Goal: Information Seeking & Learning: Learn about a topic

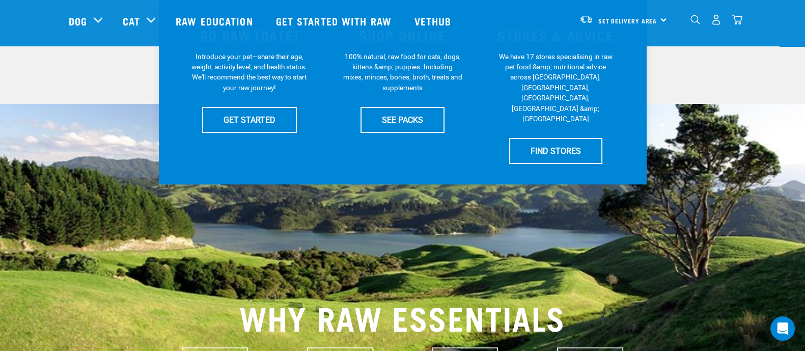
scroll to position [191, 0]
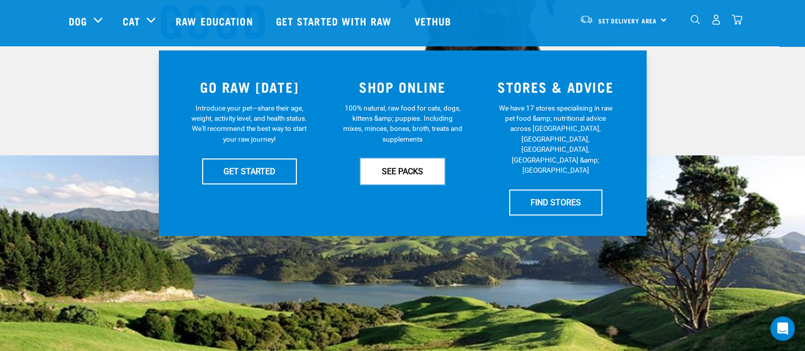
click at [403, 173] on link "SEE PACKS" at bounding box center [403, 170] width 84 height 25
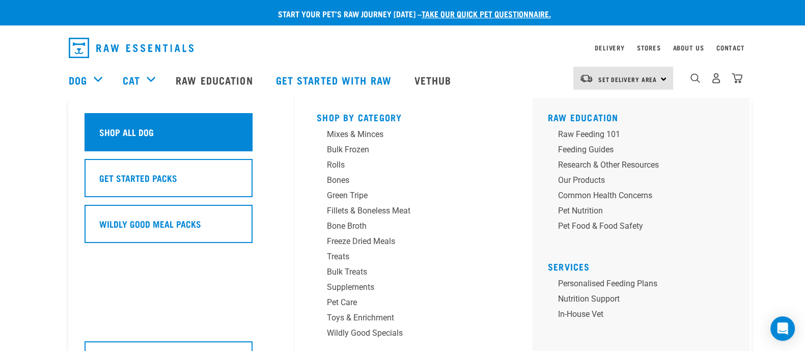
click at [115, 124] on div "Shop All Dog" at bounding box center [169, 132] width 168 height 38
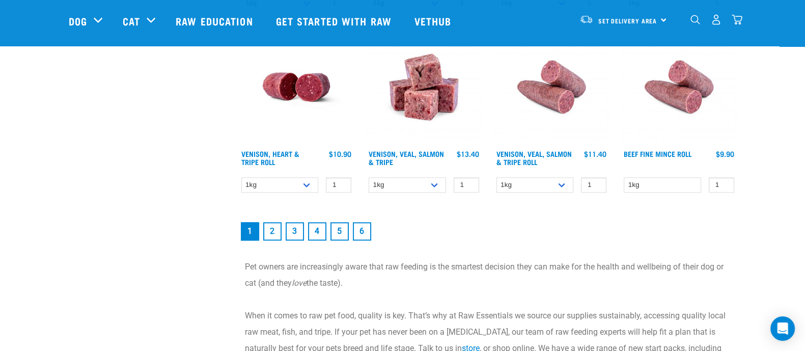
scroll to position [1337, 0]
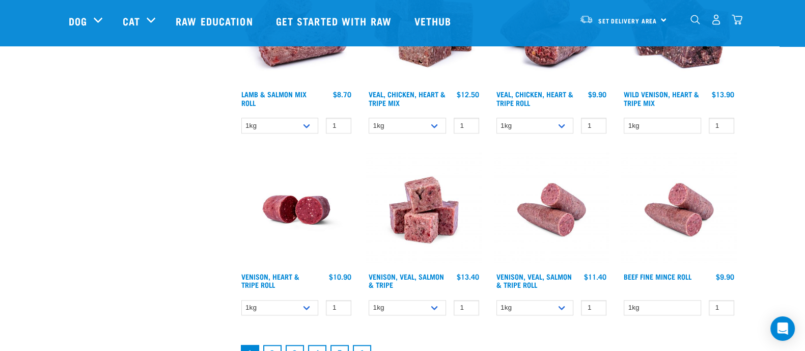
click at [425, 193] on img at bounding box center [424, 210] width 116 height 116
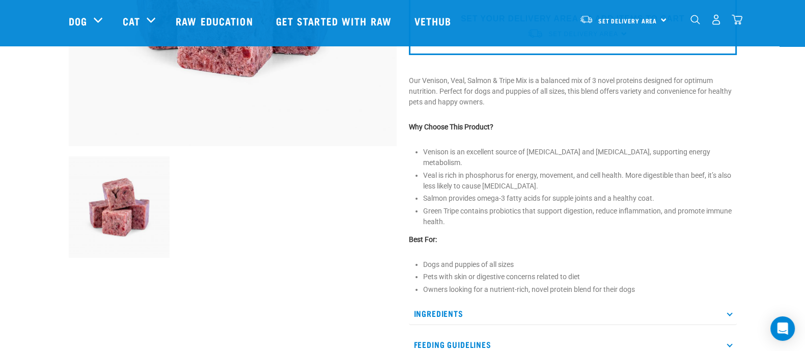
scroll to position [382, 0]
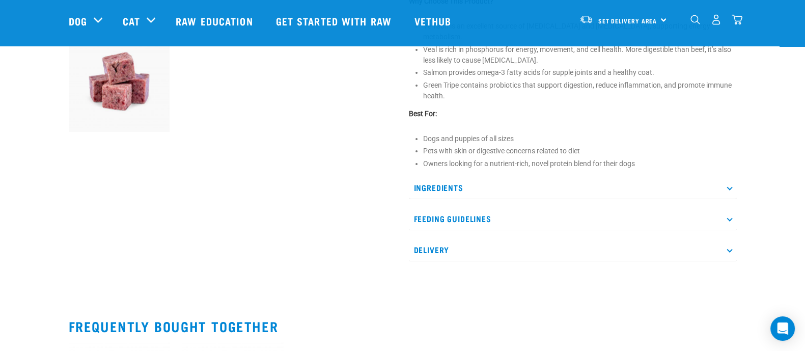
click at [453, 176] on p "Ingredients" at bounding box center [573, 187] width 328 height 23
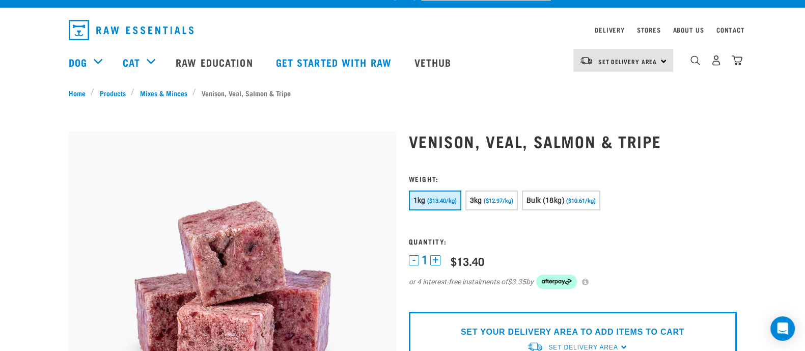
scroll to position [0, 0]
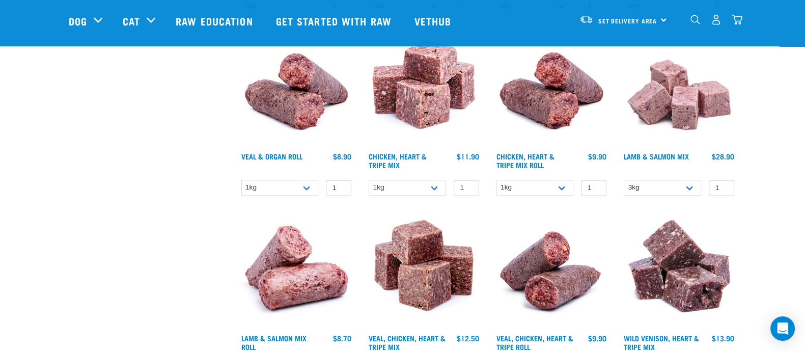
scroll to position [902, 0]
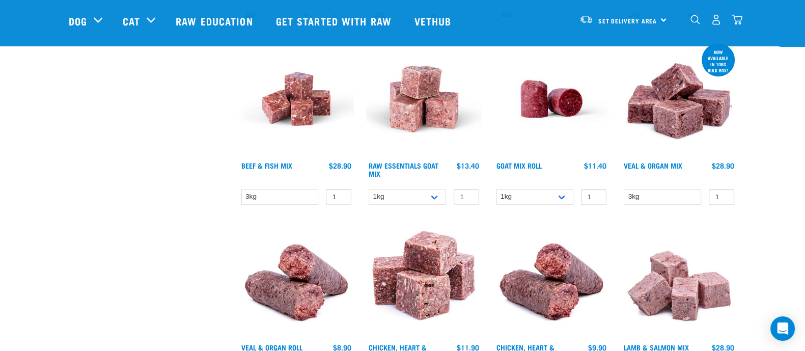
click at [567, 100] on img at bounding box center [552, 99] width 116 height 116
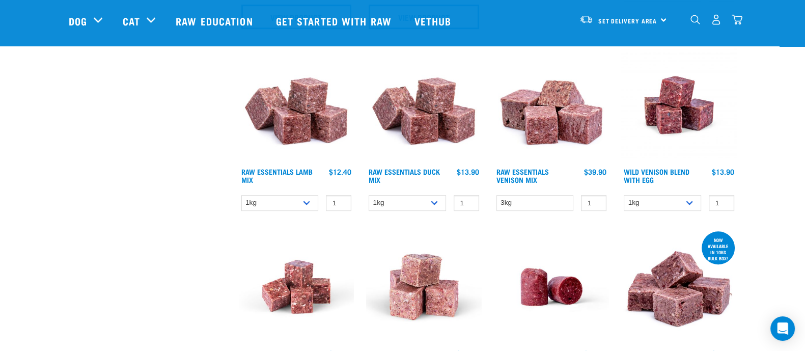
scroll to position [711, 0]
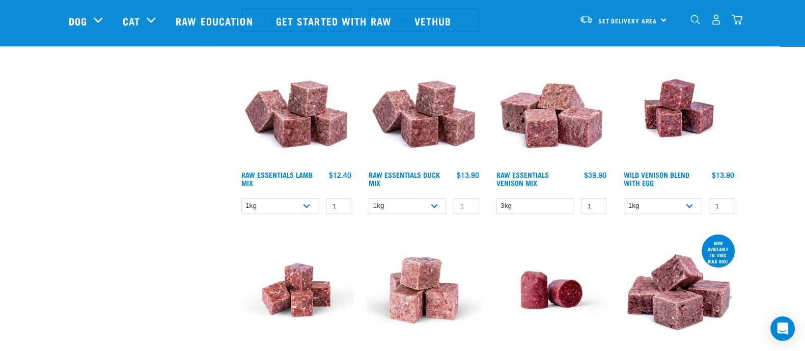
click at [302, 109] on img at bounding box center [297, 108] width 116 height 116
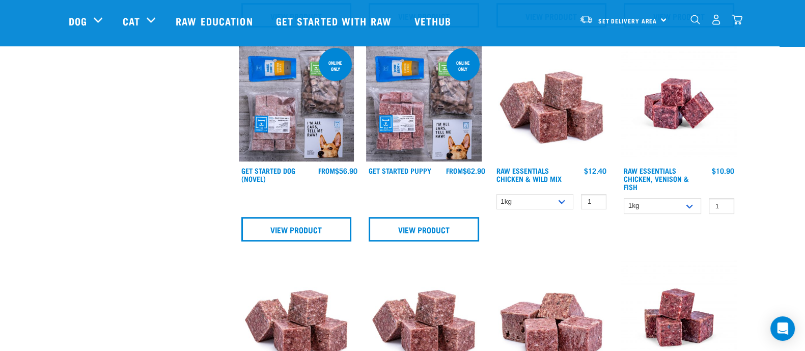
scroll to position [584, 0]
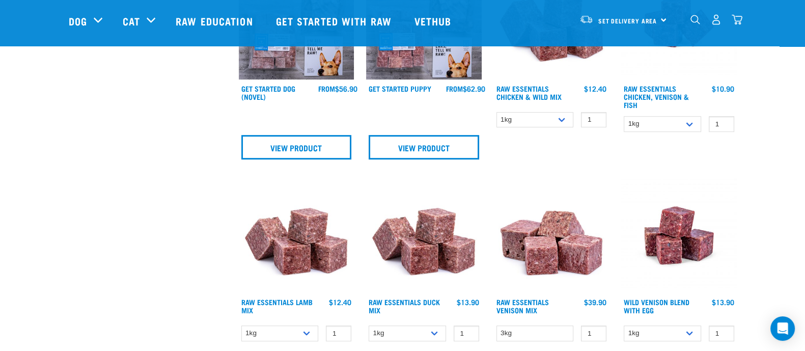
click at [438, 244] on img at bounding box center [424, 236] width 116 height 116
click at [558, 255] on img at bounding box center [552, 236] width 116 height 116
click at [672, 233] on img at bounding box center [679, 236] width 116 height 116
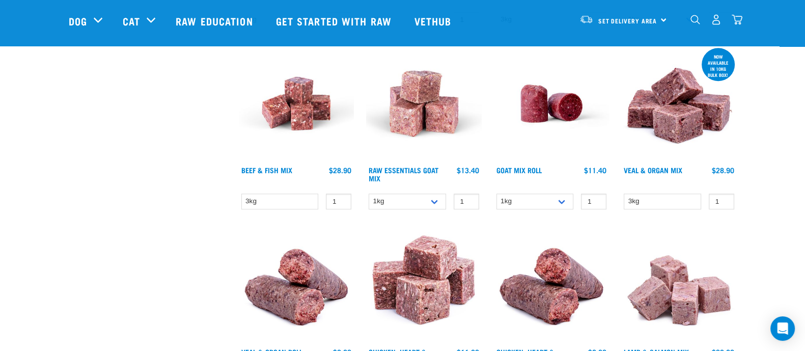
scroll to position [902, 0]
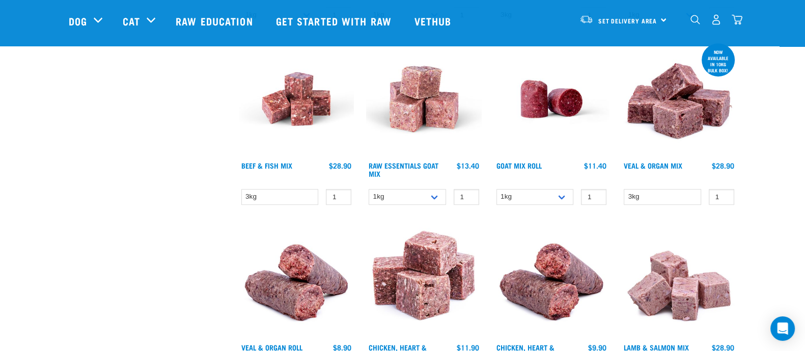
click at [435, 108] on img at bounding box center [424, 99] width 116 height 116
click at [684, 105] on img at bounding box center [679, 99] width 116 height 116
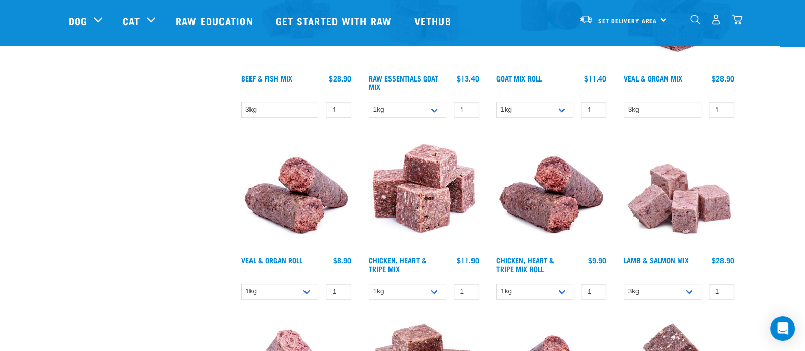
scroll to position [1029, 0]
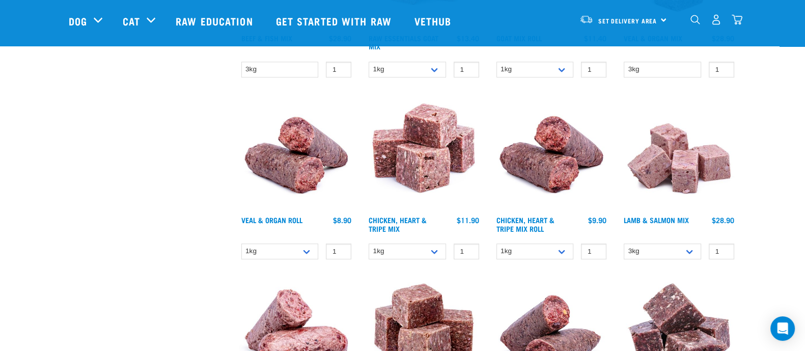
click at [682, 151] on img at bounding box center [679, 154] width 116 height 116
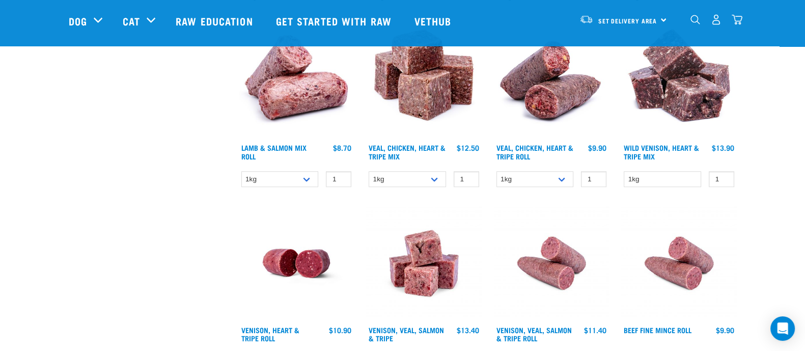
scroll to position [1284, 0]
click at [664, 93] on img at bounding box center [679, 81] width 116 height 116
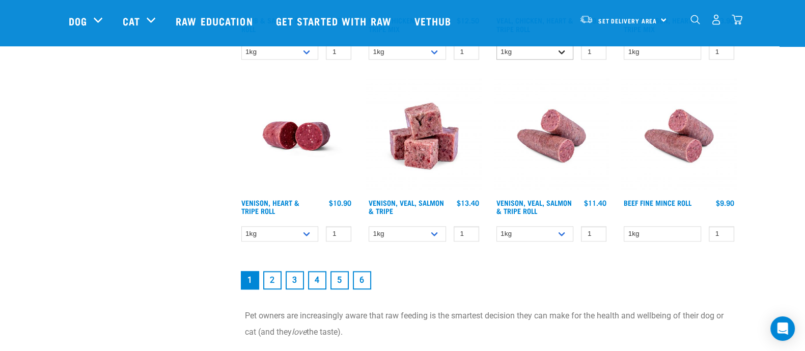
scroll to position [1411, 0]
click at [278, 277] on link "2" at bounding box center [272, 279] width 18 height 18
click at [277, 284] on link "2" at bounding box center [272, 279] width 18 height 18
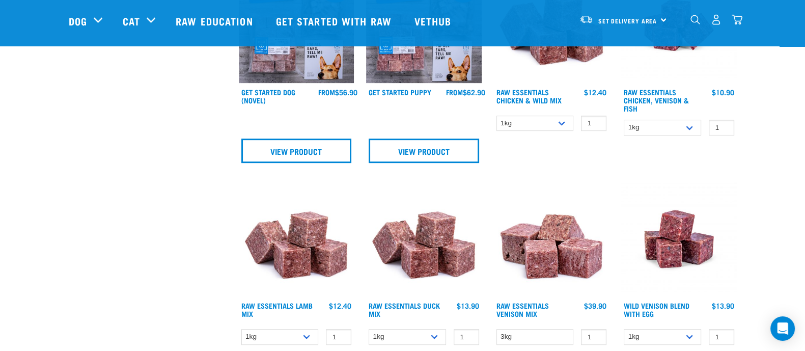
scroll to position [520, 0]
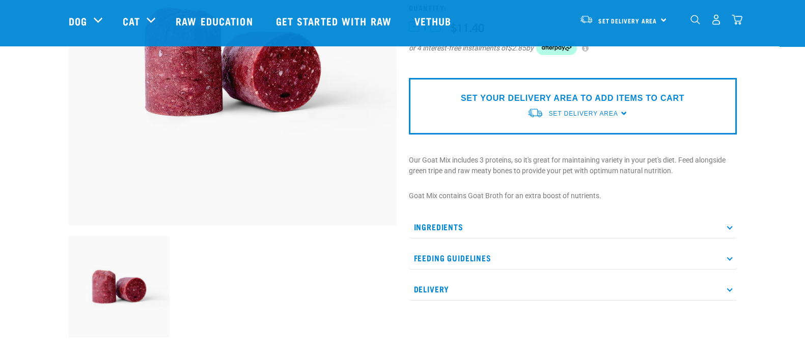
scroll to position [191, 0]
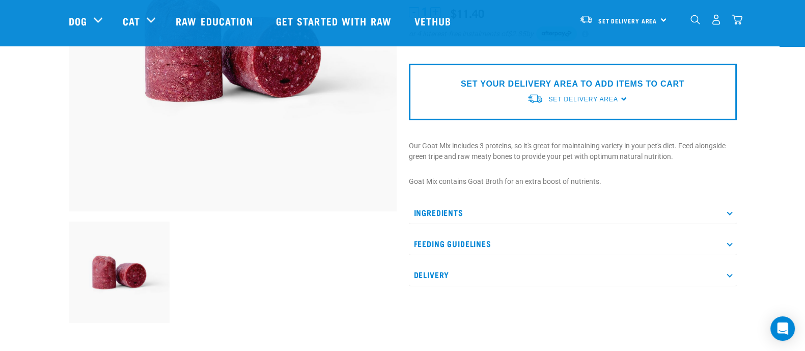
click at [620, 213] on p "Ingredients" at bounding box center [573, 212] width 328 height 23
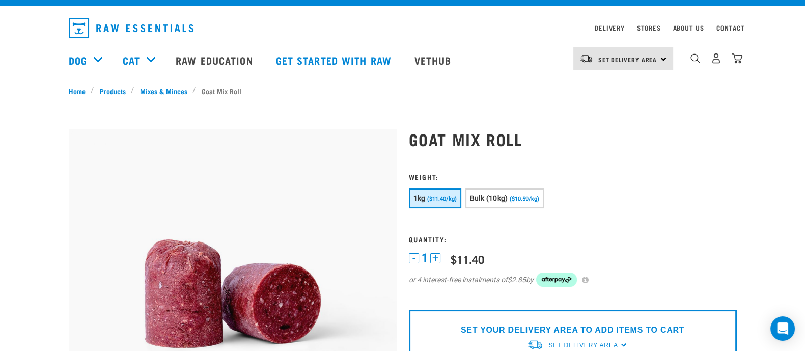
scroll to position [0, 0]
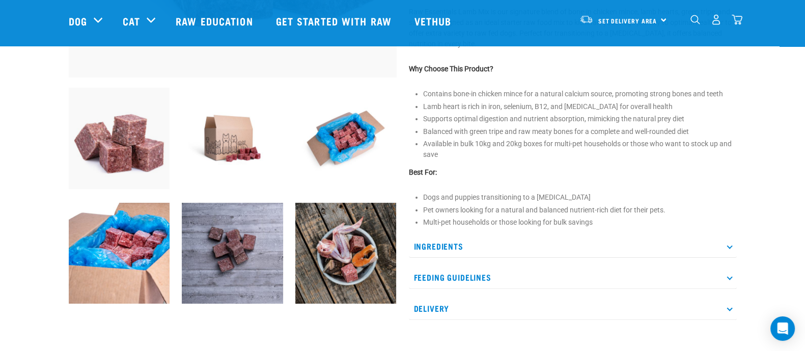
scroll to position [382, 0]
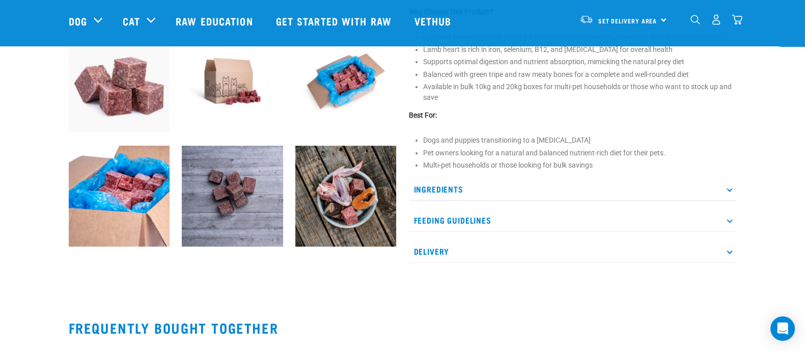
click at [564, 193] on p "Ingredients" at bounding box center [573, 189] width 328 height 23
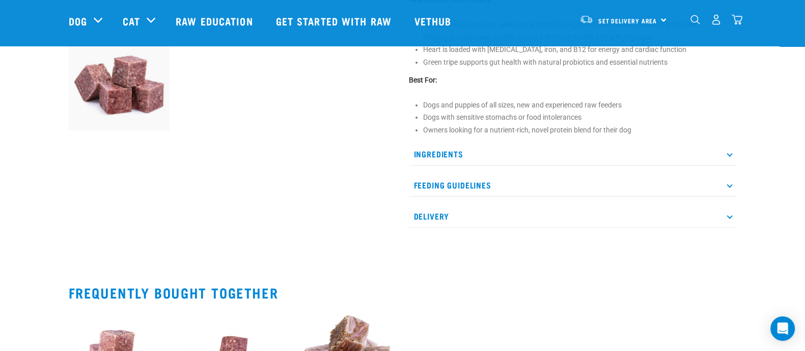
scroll to position [445, 0]
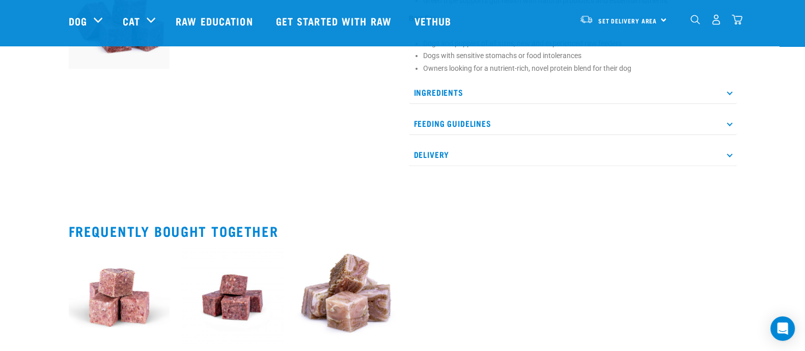
click at [582, 92] on p "Ingredients" at bounding box center [573, 92] width 328 height 23
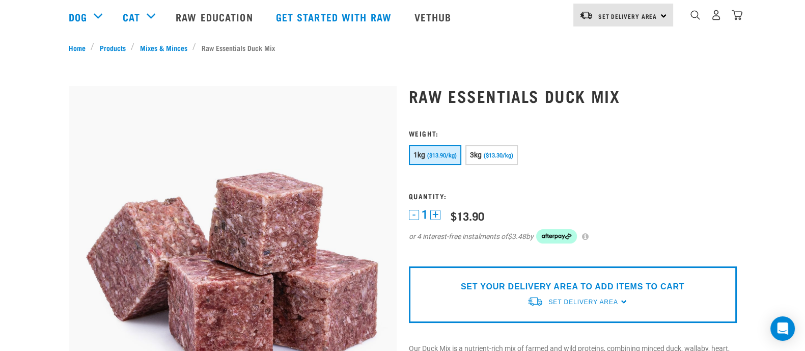
scroll to position [0, 0]
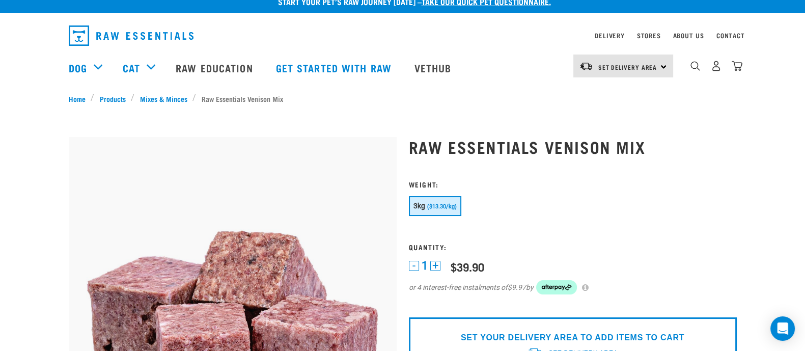
scroll to position [254, 0]
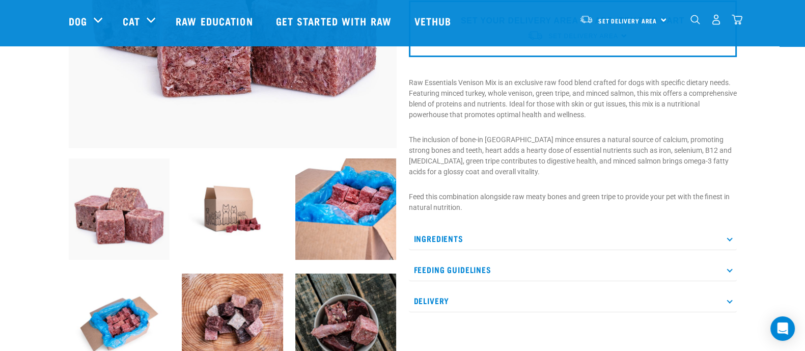
click at [542, 238] on p "Ingredients" at bounding box center [573, 238] width 328 height 23
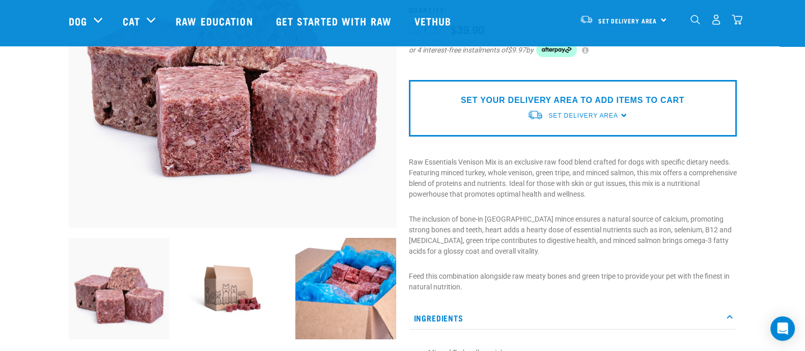
scroll to position [318, 0]
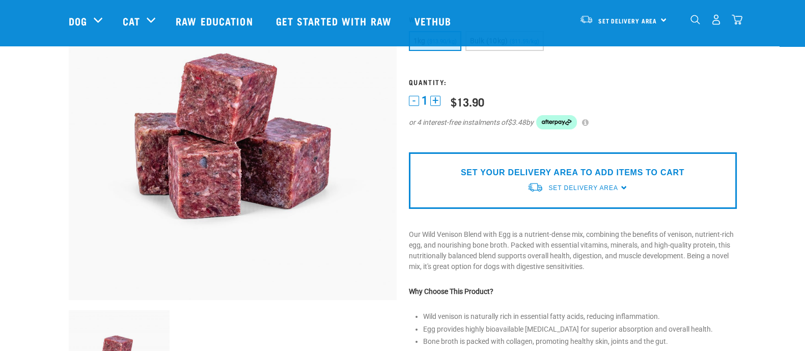
scroll to position [318, 0]
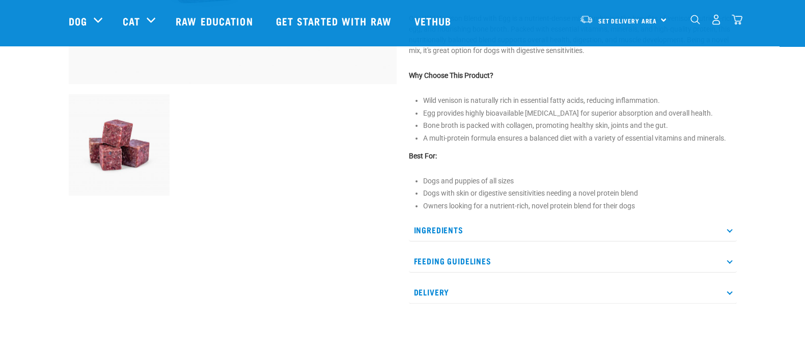
click at [560, 220] on p "Ingredients" at bounding box center [573, 229] width 328 height 23
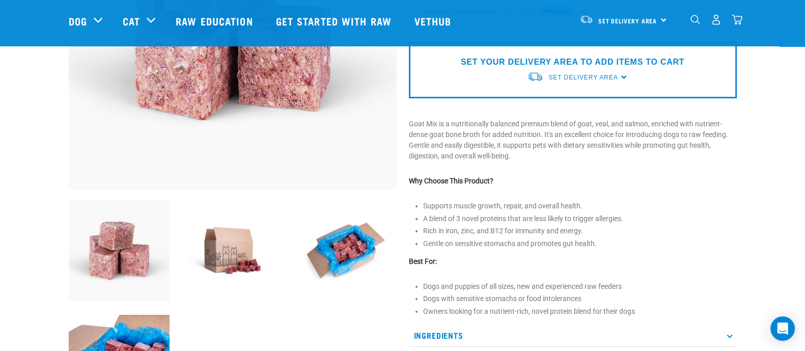
scroll to position [318, 0]
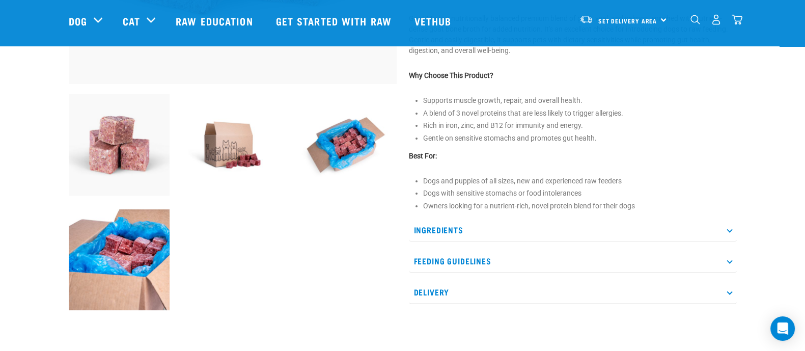
click at [486, 228] on p "Ingredients" at bounding box center [573, 229] width 328 height 23
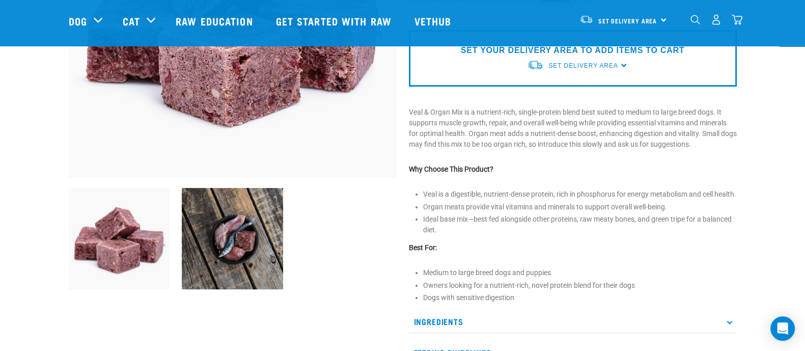
scroll to position [318, 0]
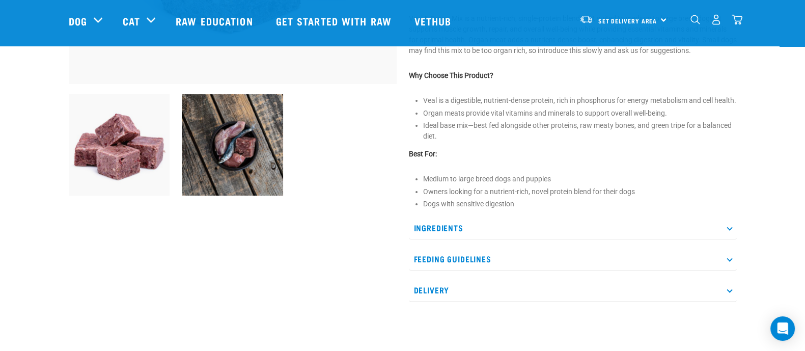
click at [547, 225] on div "Veal & Organ Mix" at bounding box center [573, 28] width 340 height 573
click at [547, 234] on p "Ingredients" at bounding box center [573, 227] width 328 height 23
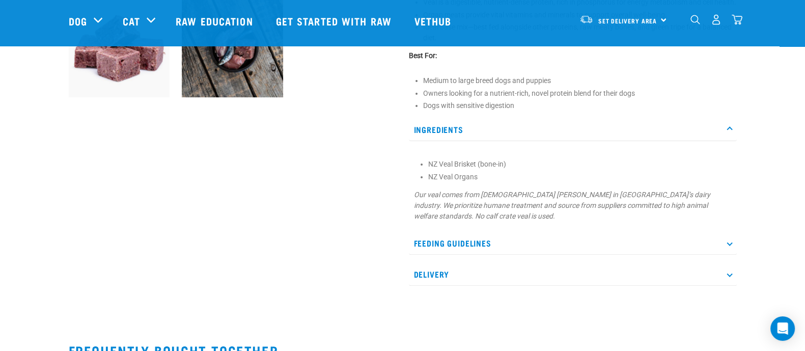
scroll to position [445, 0]
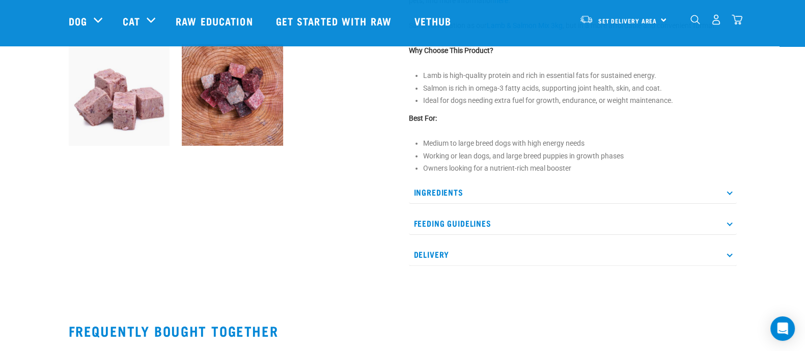
scroll to position [445, 0]
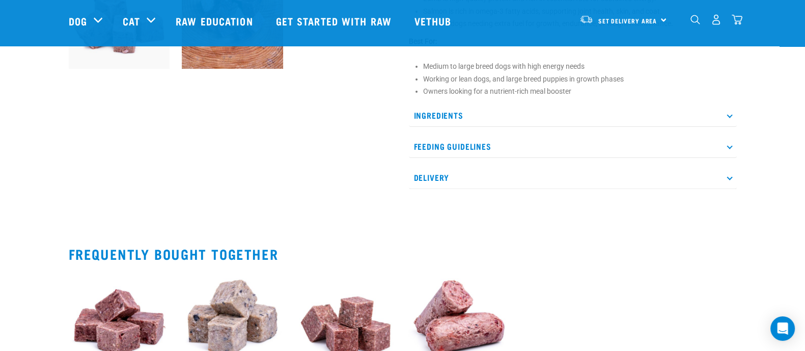
click at [499, 113] on p "Ingredients" at bounding box center [573, 115] width 328 height 23
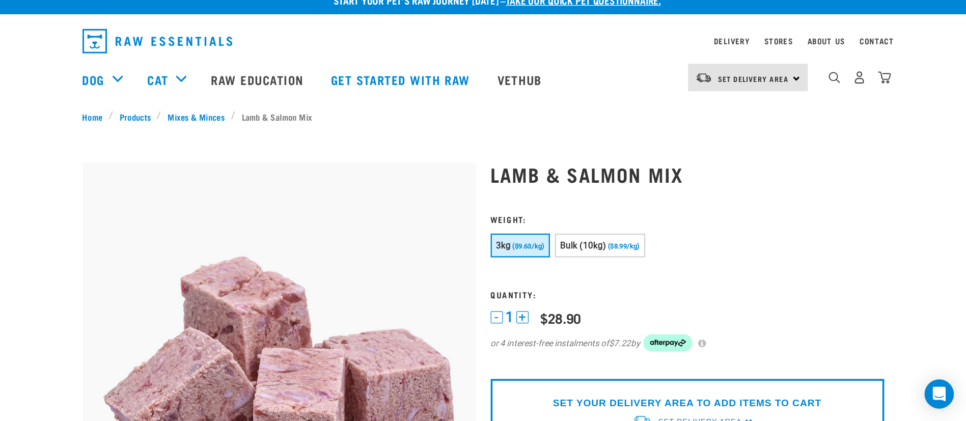
scroll to position [0, 0]
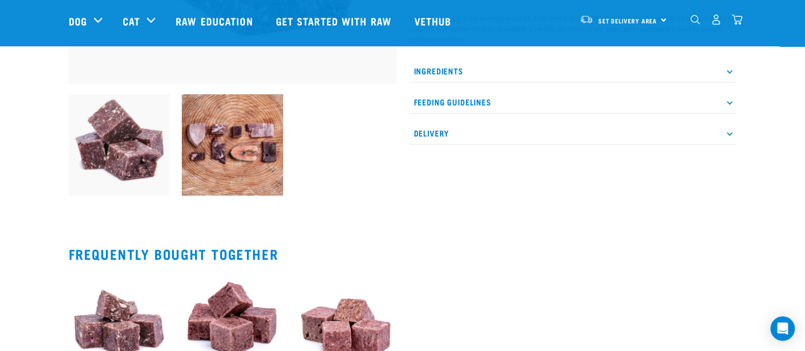
click at [612, 65] on p "Ingredients" at bounding box center [573, 71] width 328 height 23
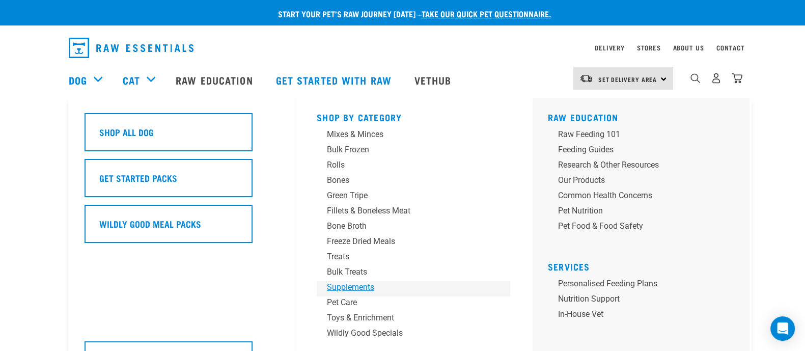
click at [380, 284] on div "Supplements" at bounding box center [406, 287] width 159 height 12
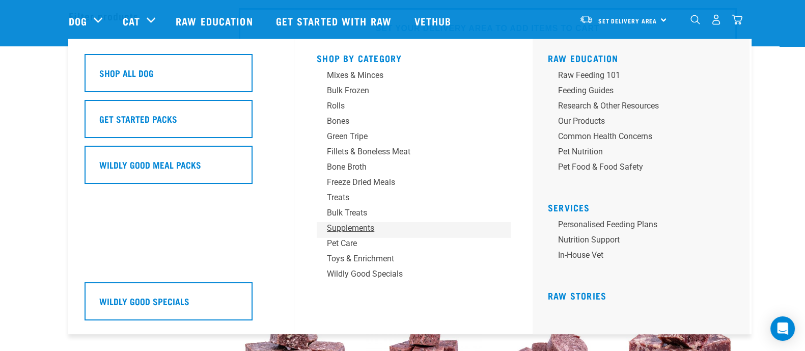
scroll to position [63, 0]
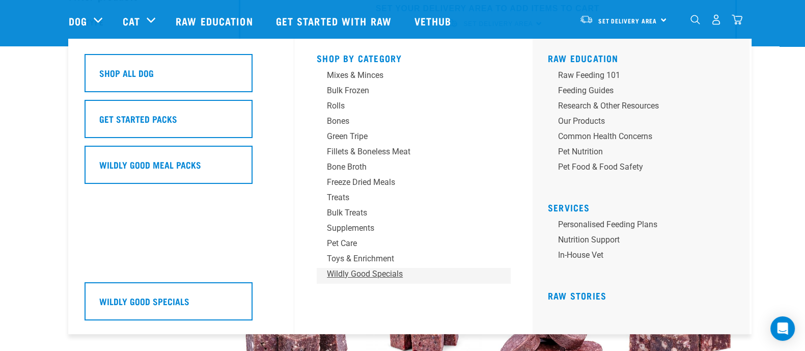
click at [379, 279] on div "Wildly Good Specials" at bounding box center [406, 274] width 159 height 12
click at [349, 244] on div "Pet Care" at bounding box center [406, 243] width 159 height 12
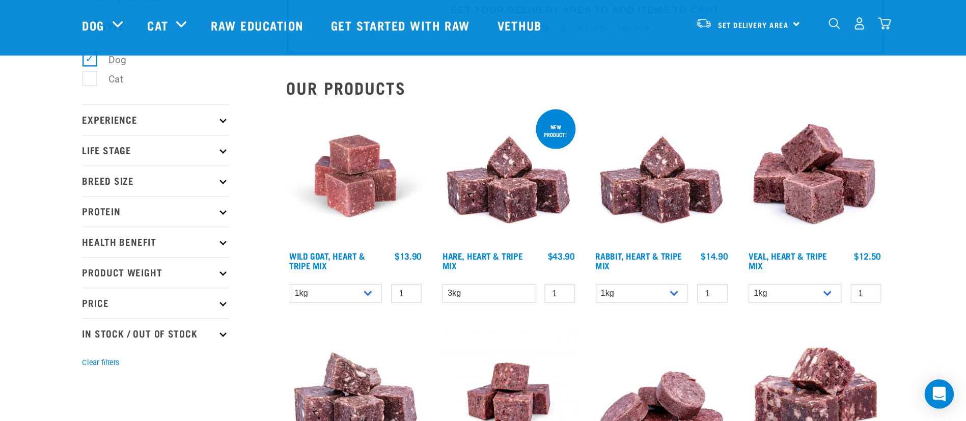
scroll to position [64, 0]
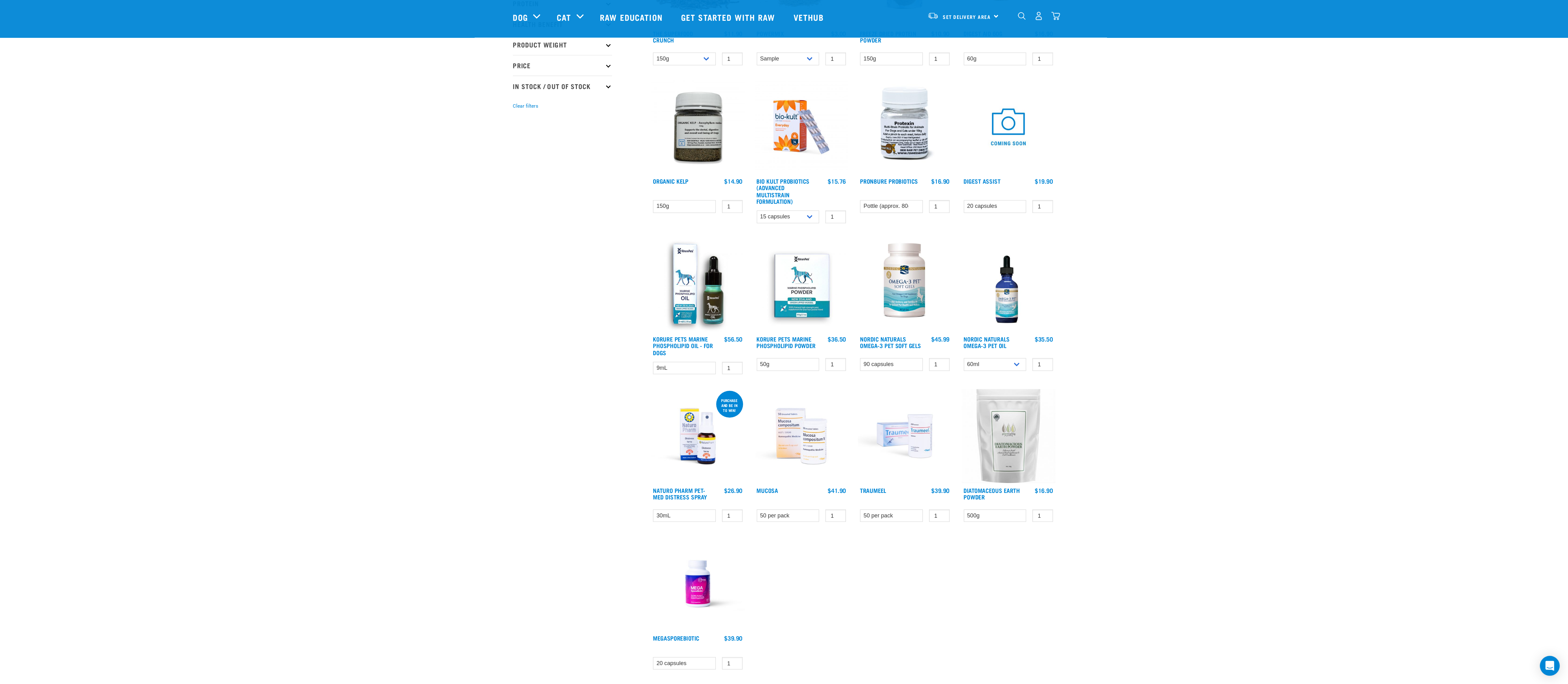
scroll to position [143, 0]
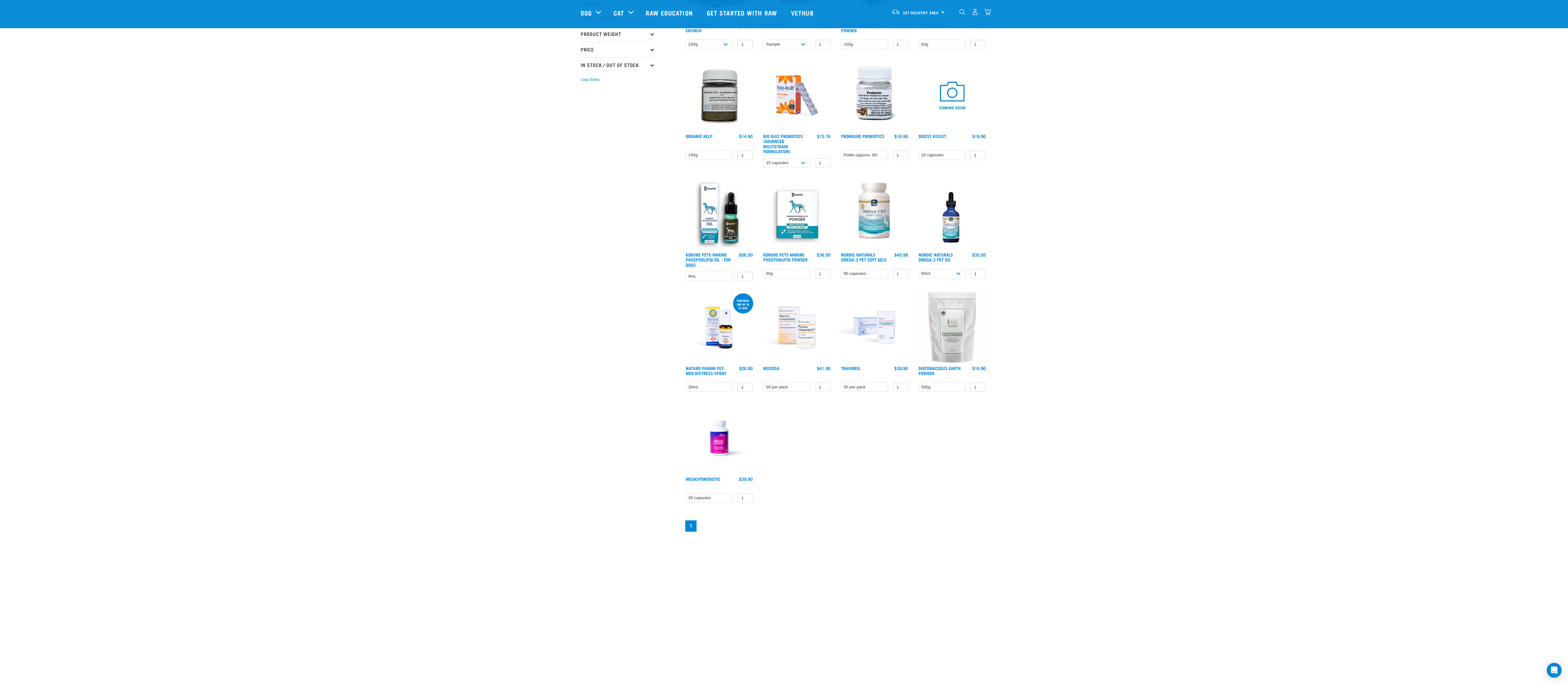
drag, startPoint x: 1318, startPoint y: 364, endPoint x: 1427, endPoint y: 259, distance: 151.3
click at [490, 213] on body "Start your pet’s raw journey [DATE] – take our quick pet questionnaire. Deliver…" at bounding box center [784, 392] width 1568 height 1070
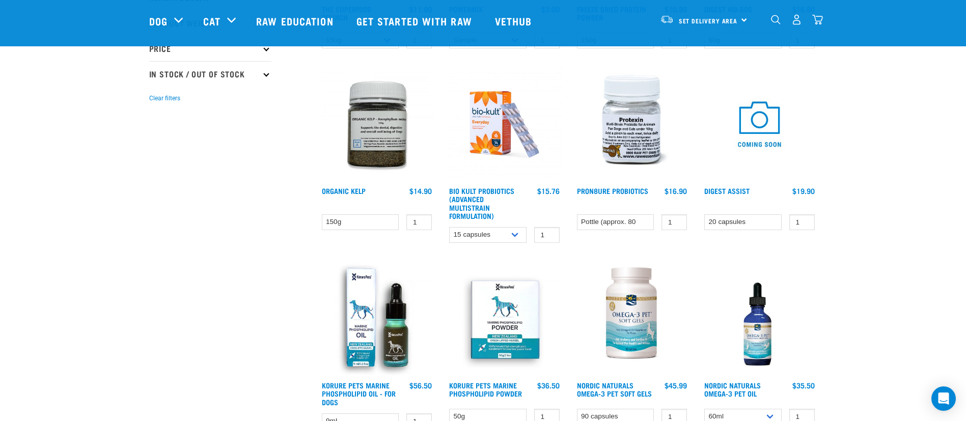
scroll to position [306, 0]
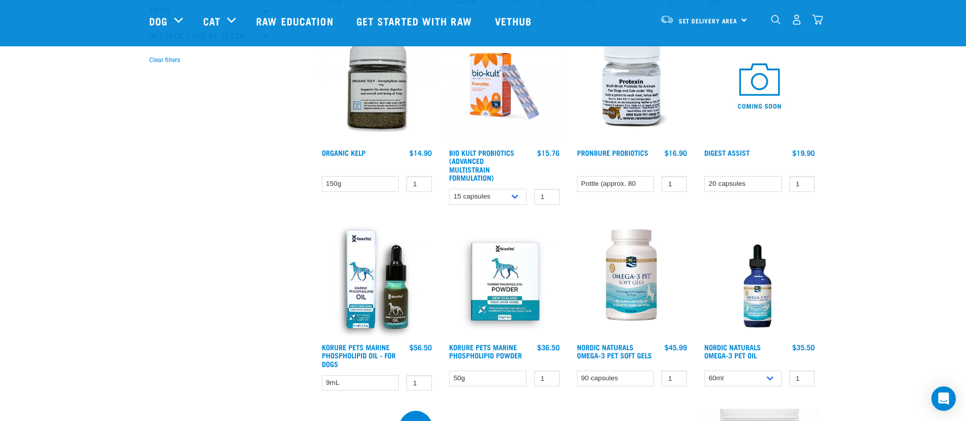
click at [756, 283] on img at bounding box center [760, 281] width 116 height 116
click at [773, 293] on img at bounding box center [760, 281] width 116 height 116
click at [649, 95] on img at bounding box center [632, 87] width 116 height 116
click at [483, 98] on img at bounding box center [505, 87] width 116 height 116
click at [392, 109] on img at bounding box center [377, 87] width 116 height 116
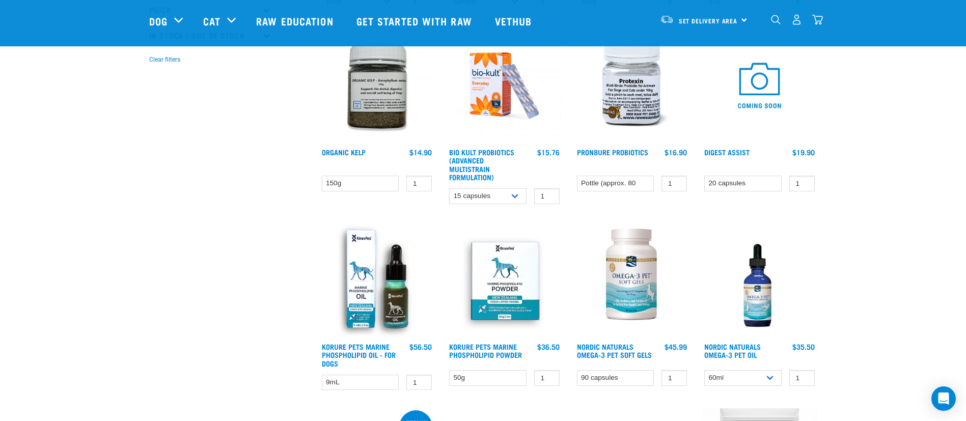
scroll to position [382, 0]
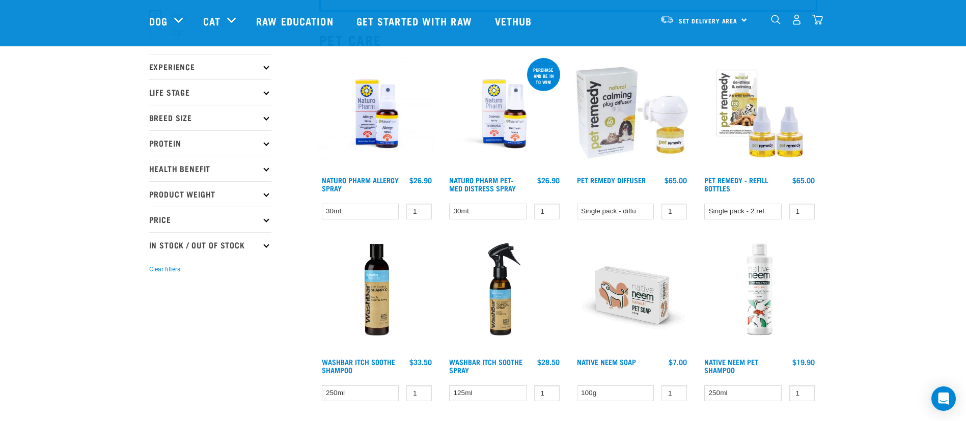
scroll to position [76, 0]
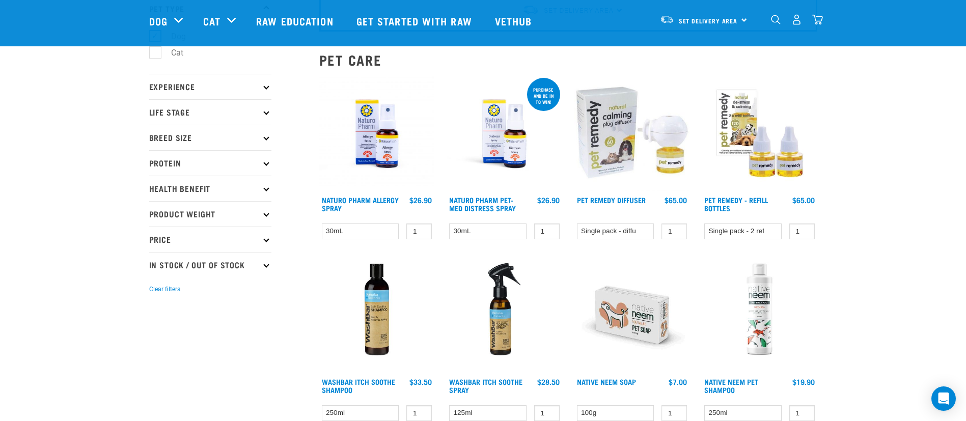
click at [370, 131] on img at bounding box center [377, 134] width 116 height 116
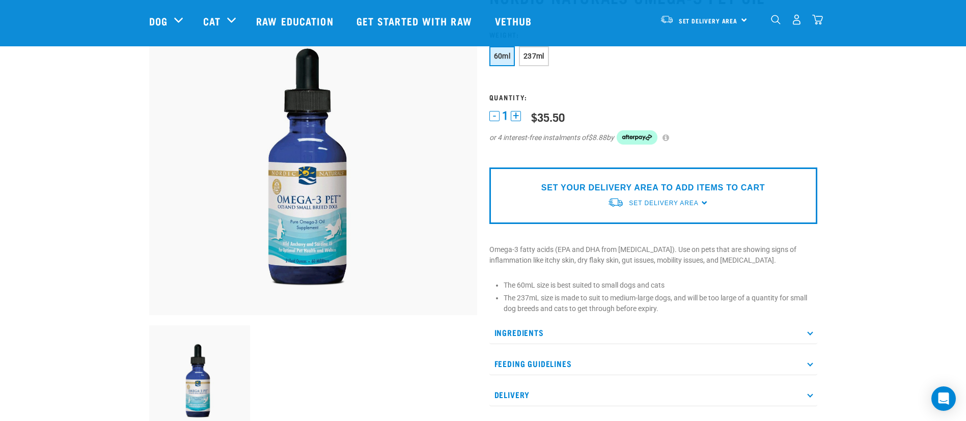
scroll to position [229, 0]
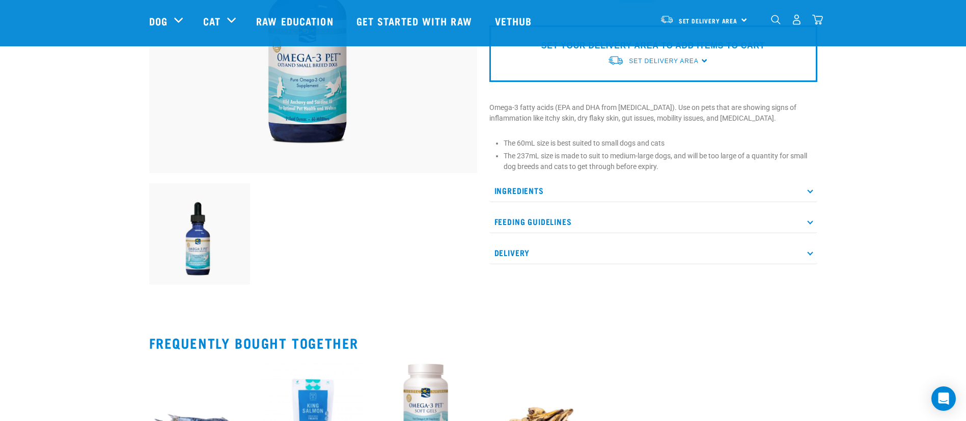
click at [651, 194] on p "Ingredients" at bounding box center [653, 190] width 328 height 23
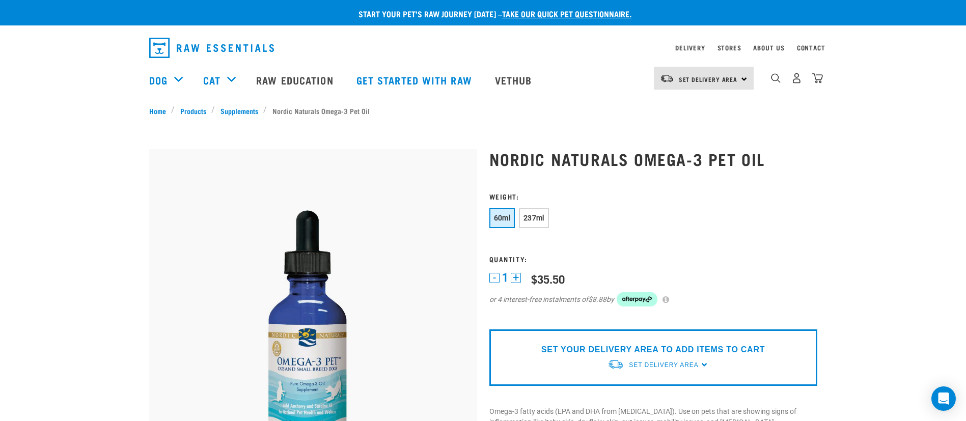
scroll to position [76, 0]
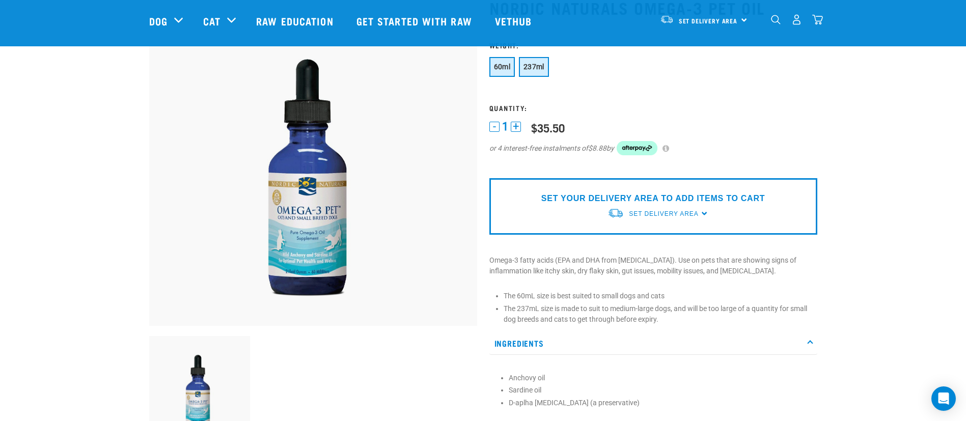
click at [544, 67] on span "237ml" at bounding box center [534, 67] width 21 height 8
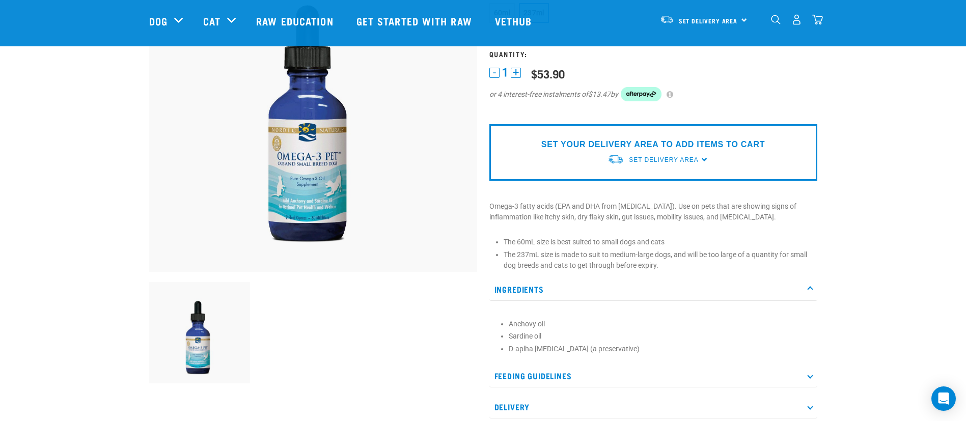
scroll to position [153, 0]
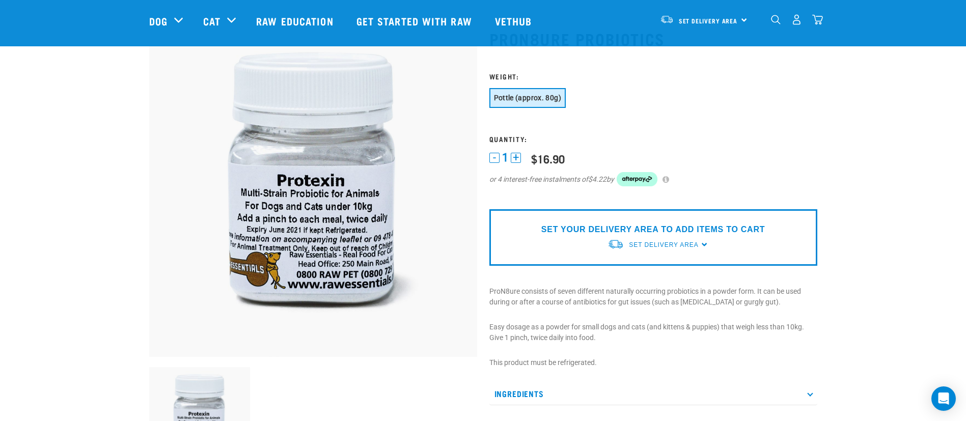
scroll to position [76, 0]
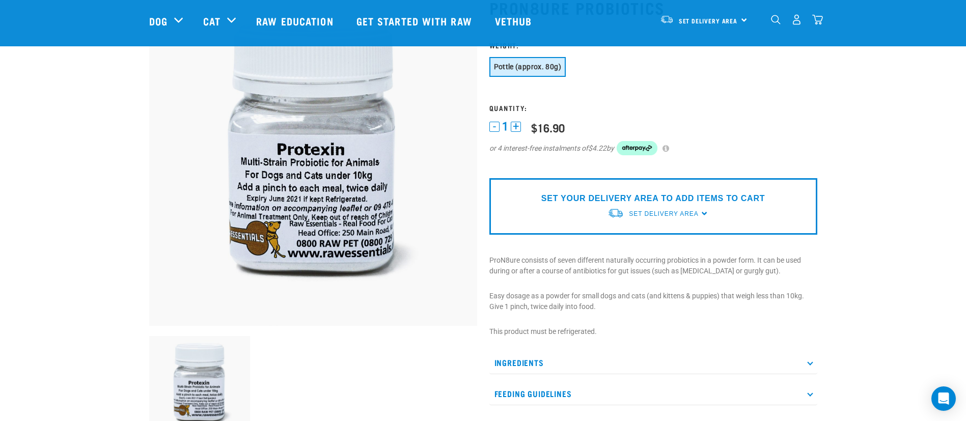
click at [677, 372] on p "Ingredients" at bounding box center [653, 362] width 328 height 23
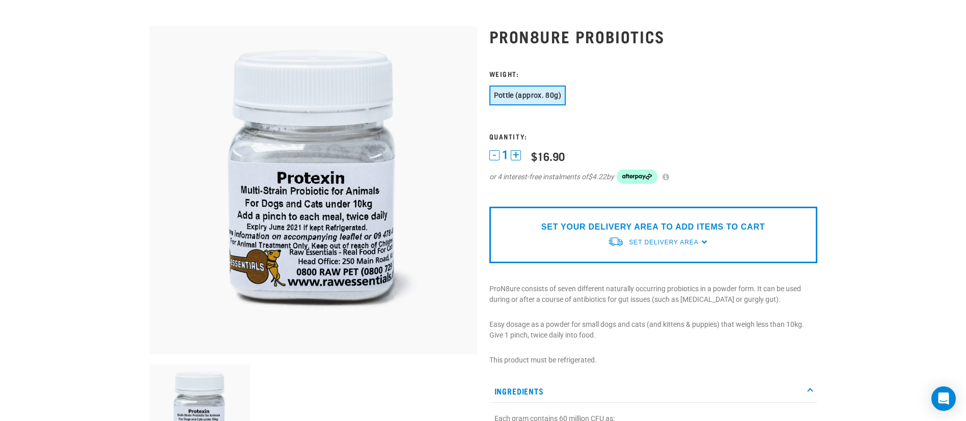
scroll to position [0, 0]
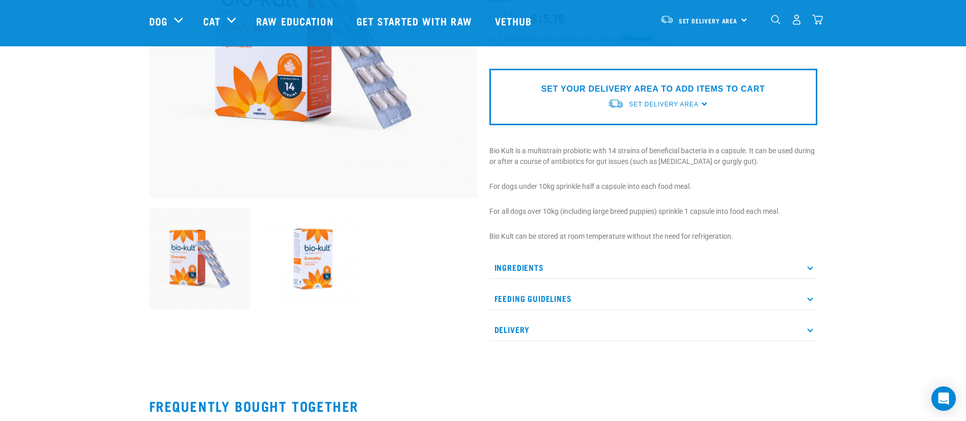
scroll to position [229, 0]
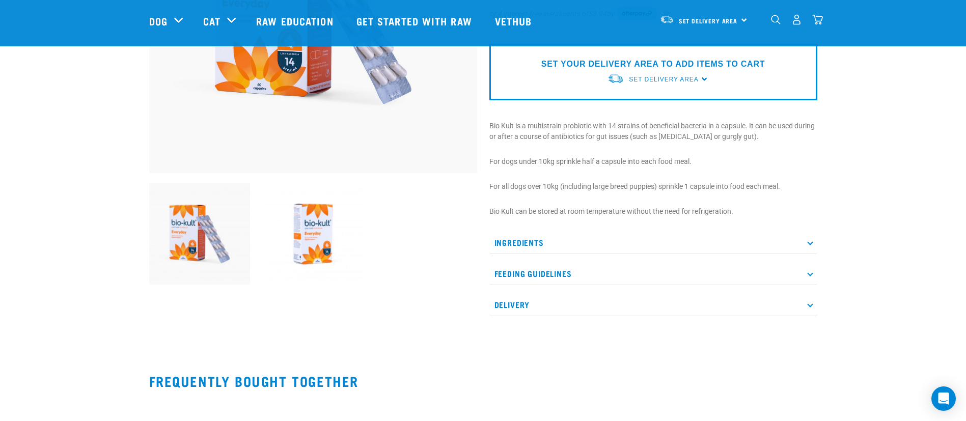
click at [734, 249] on p "Ingredients" at bounding box center [653, 242] width 328 height 23
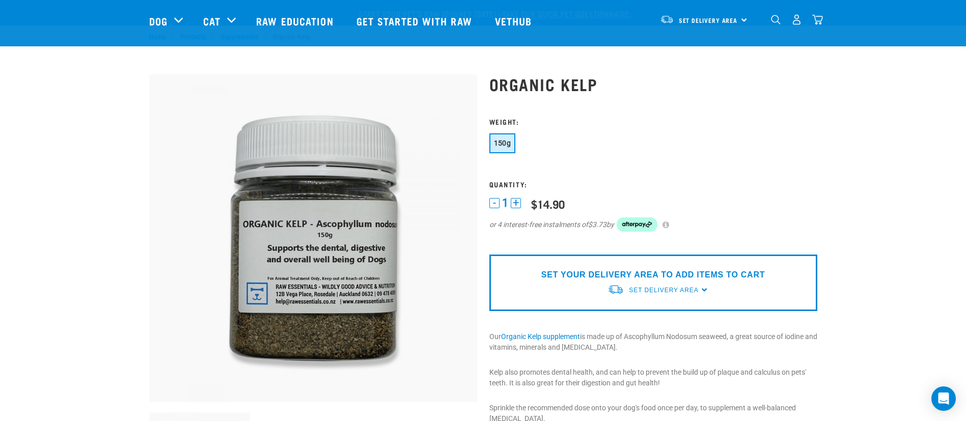
scroll to position [153, 0]
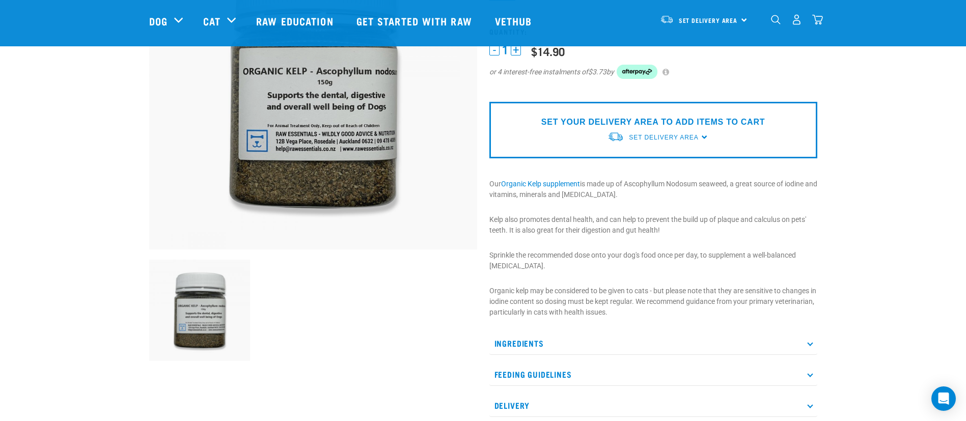
click at [704, 357] on div "Ingredients Adcophyllum Nodosum Seaweed (harvested in Canada) Feeding Guideline…" at bounding box center [653, 374] width 328 height 85
click at [707, 332] on p "Ingredients" at bounding box center [653, 343] width 328 height 23
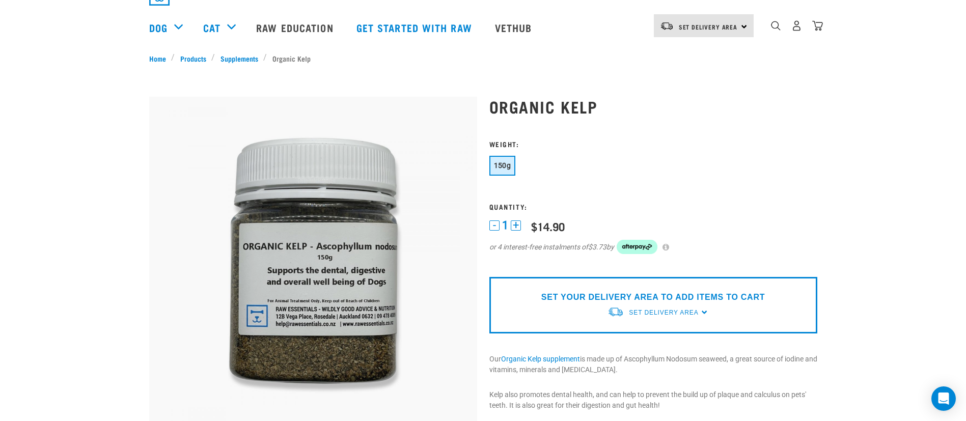
scroll to position [0, 0]
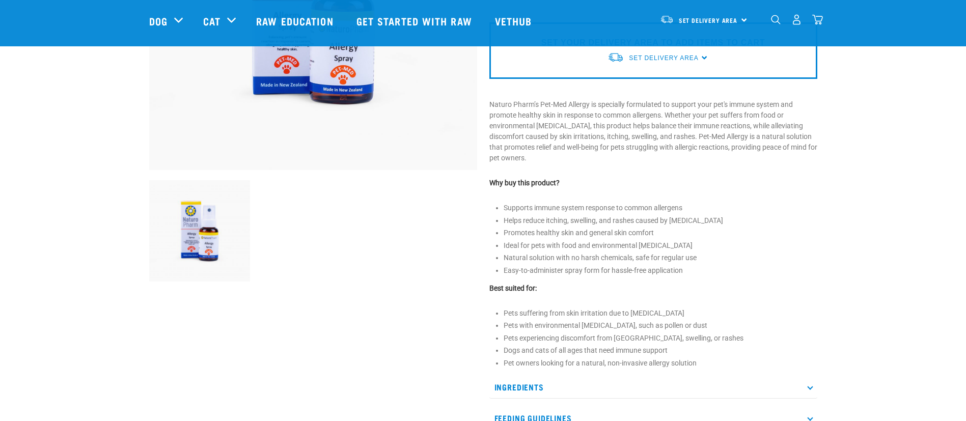
scroll to position [306, 0]
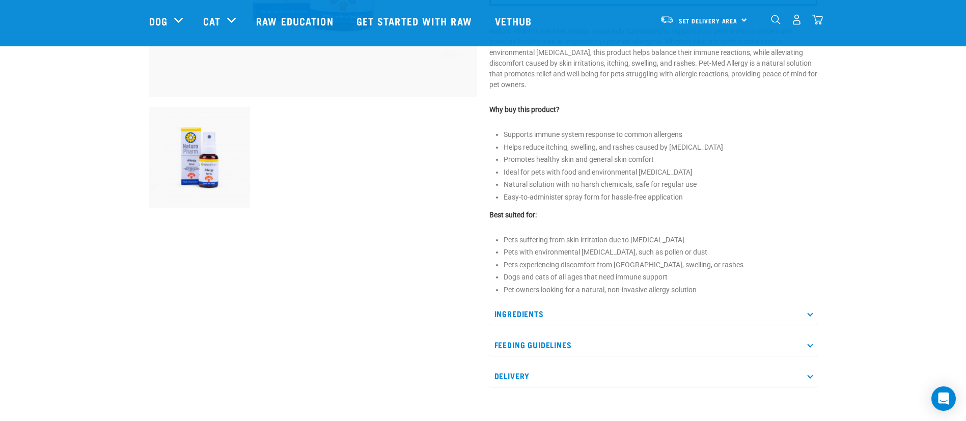
click at [626, 312] on p "Ingredients" at bounding box center [653, 314] width 328 height 23
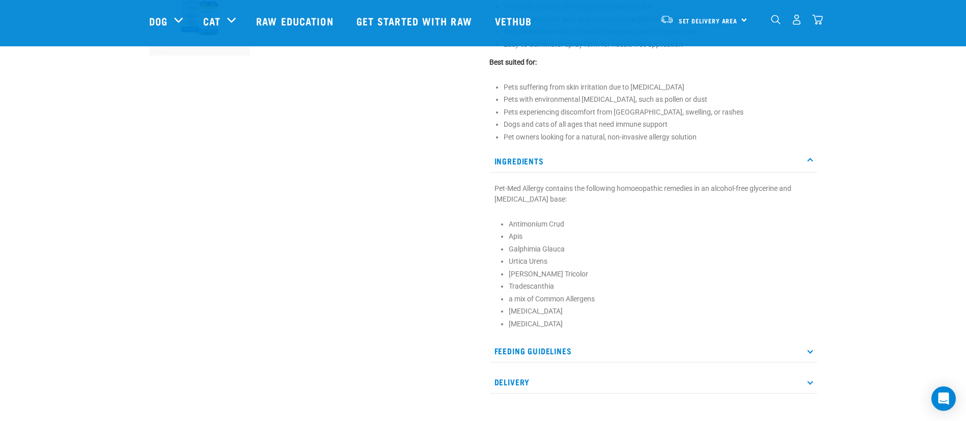
scroll to position [0, 0]
